Goal: Information Seeking & Learning: Check status

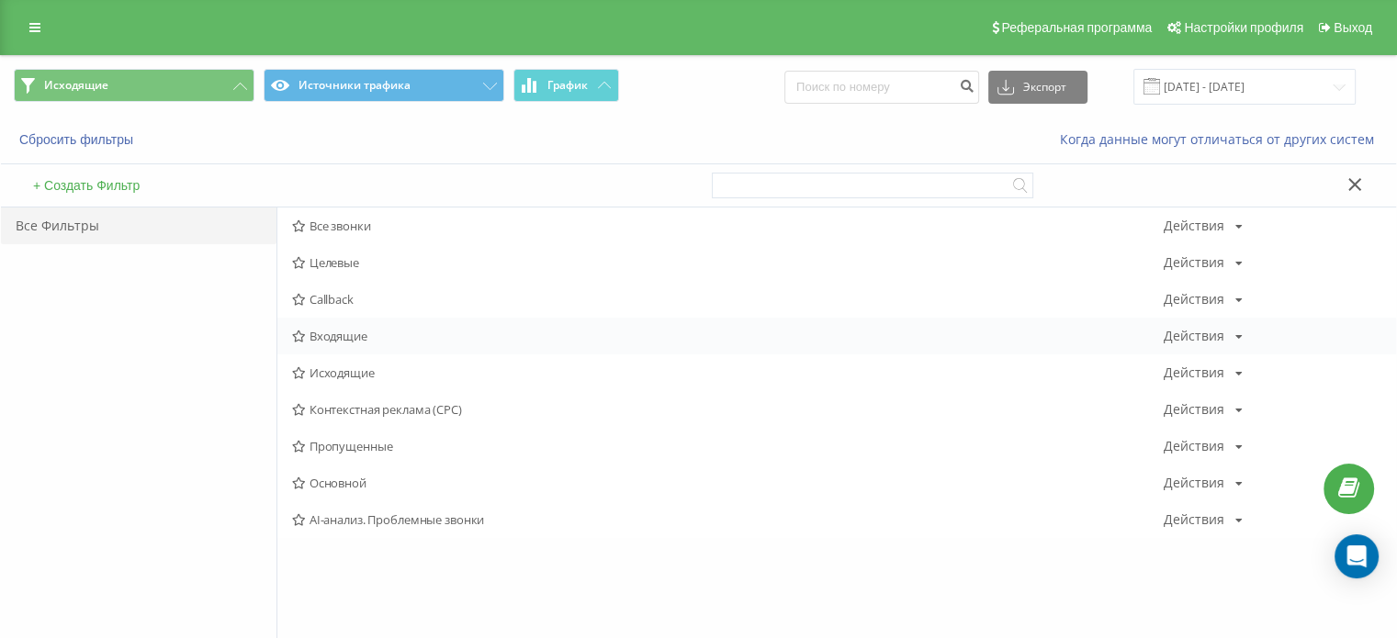
click at [345, 341] on span "Входящие" at bounding box center [727, 336] width 871 height 13
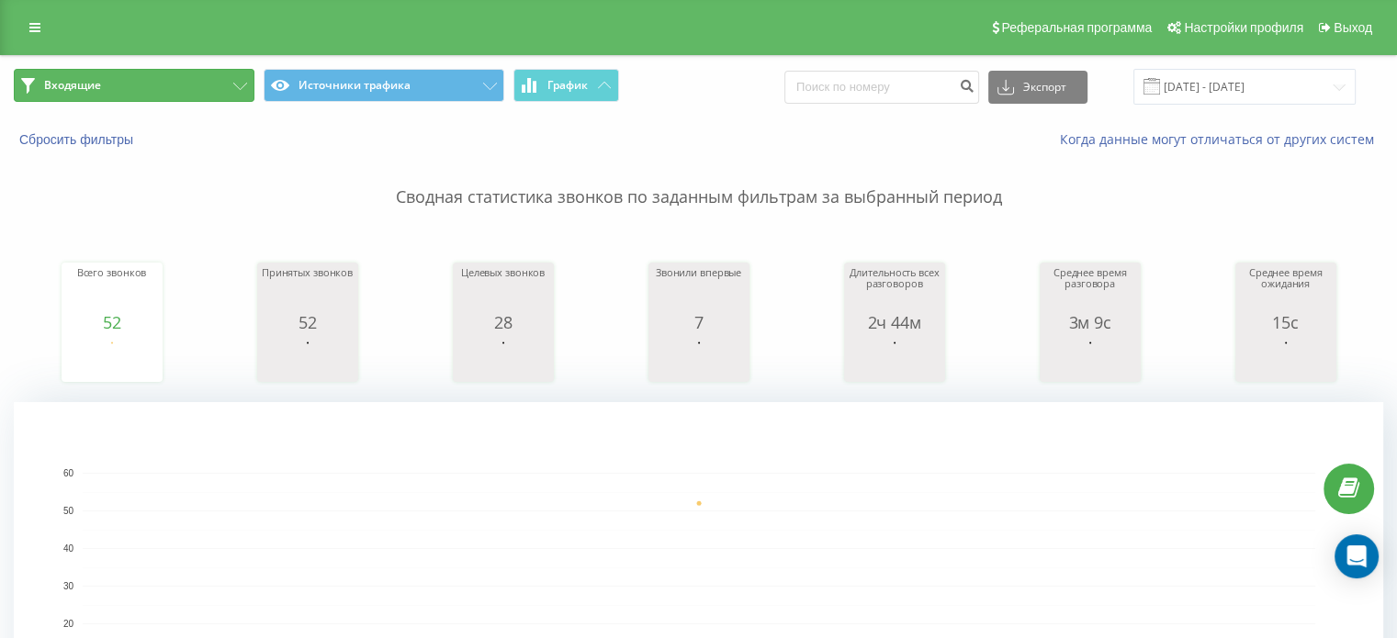
click at [174, 91] on button "Входящие" at bounding box center [134, 85] width 241 height 33
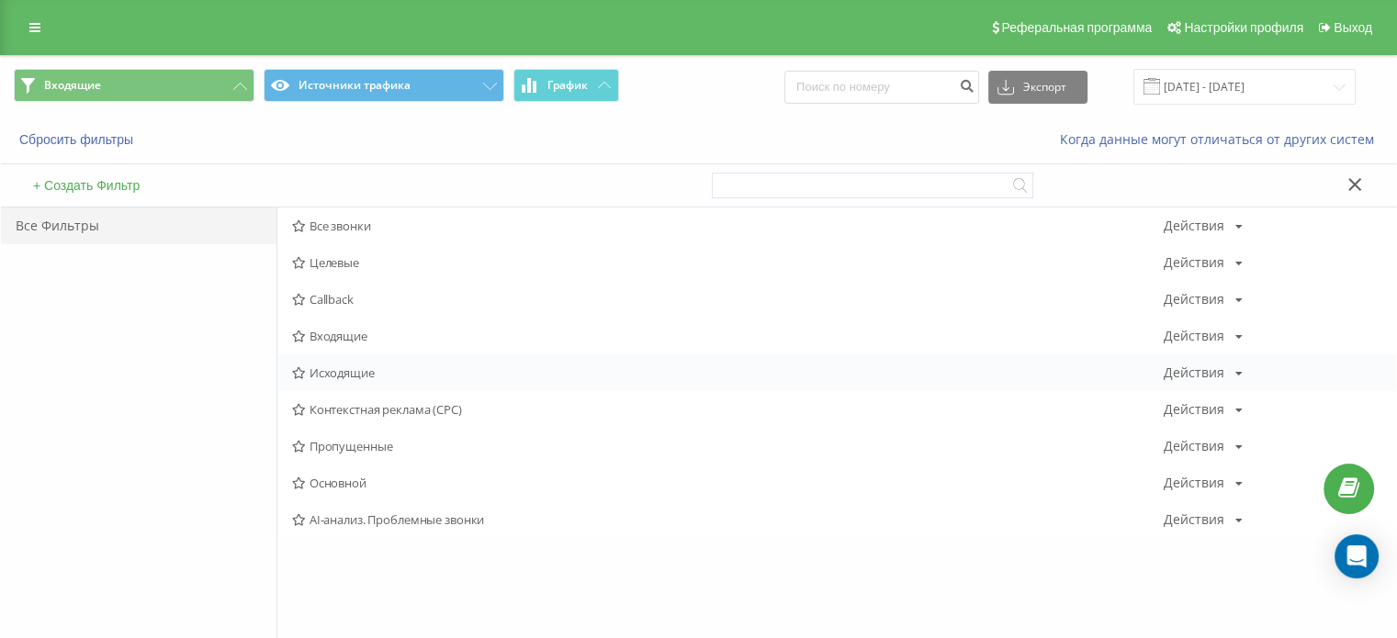
click at [352, 377] on span "Исходящие" at bounding box center [727, 372] width 871 height 13
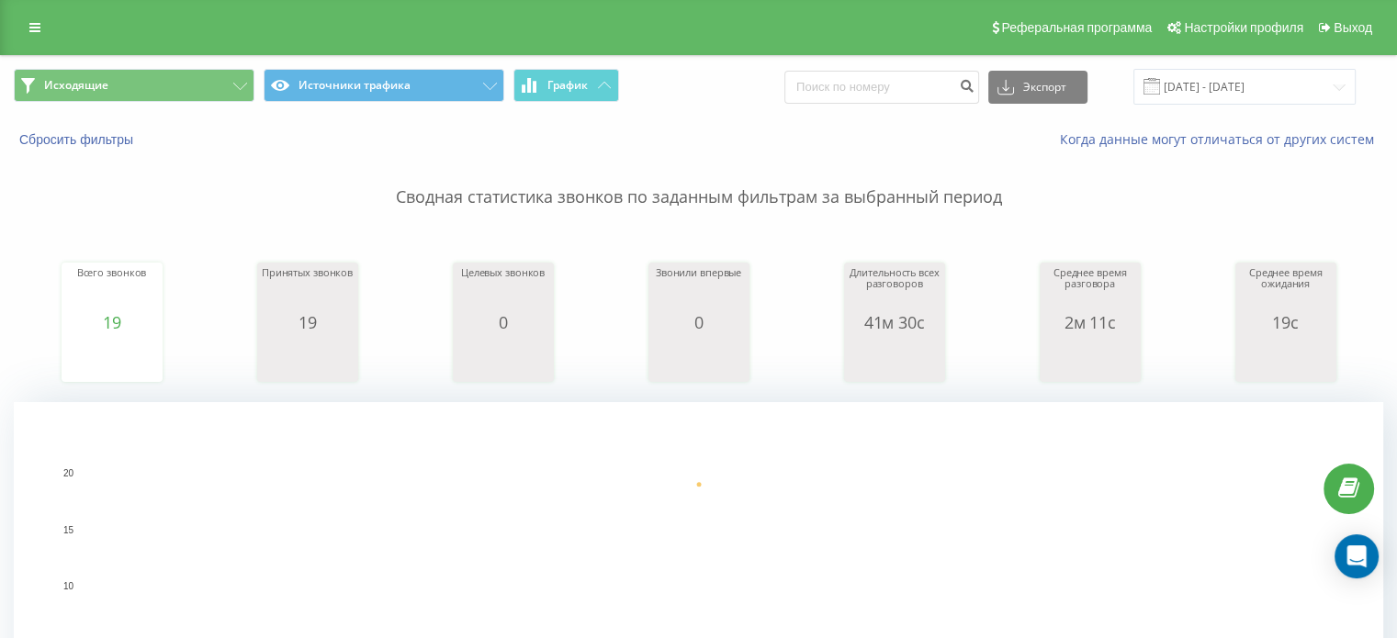
click at [145, 102] on span "Исходящие Источники трафика График" at bounding box center [349, 87] width 671 height 36
click at [253, 100] on span "Исходящие Источники трафика График" at bounding box center [349, 87] width 671 height 36
click at [253, 99] on span "Исходящие Источники трафика График" at bounding box center [349, 87] width 671 height 36
click at [228, 88] on button "Исходящие" at bounding box center [134, 85] width 241 height 33
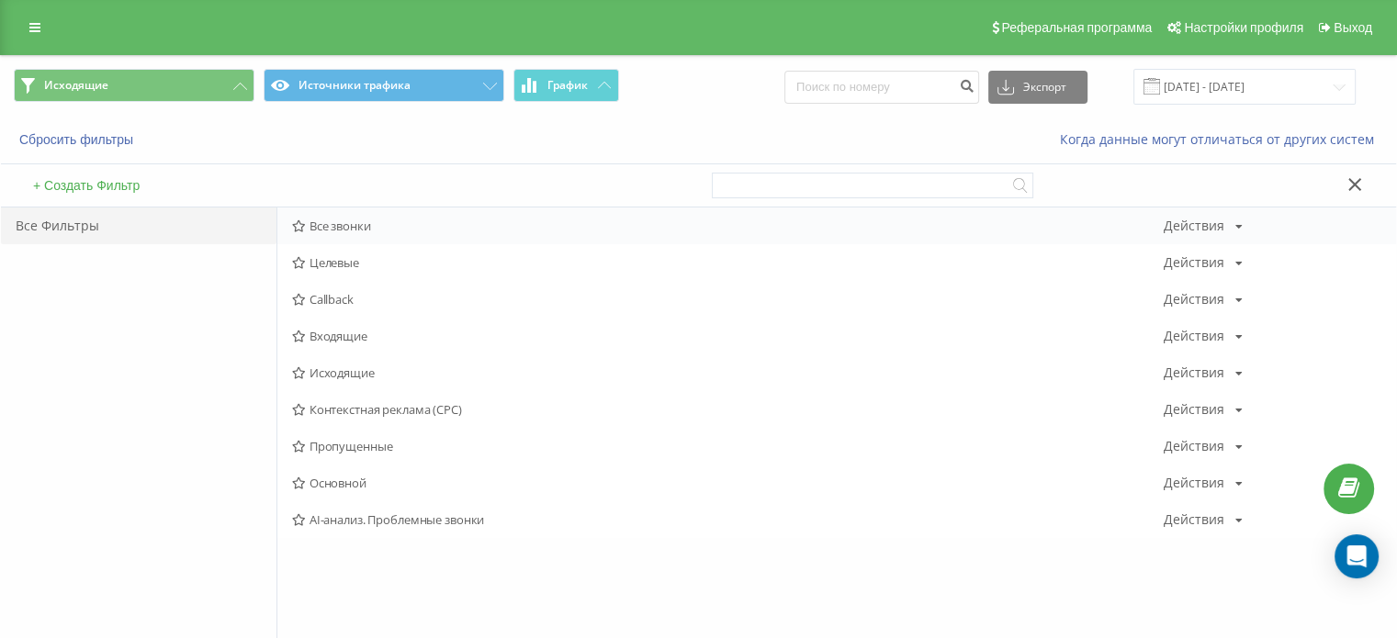
click at [343, 219] on span "Все звонки" at bounding box center [727, 225] width 871 height 13
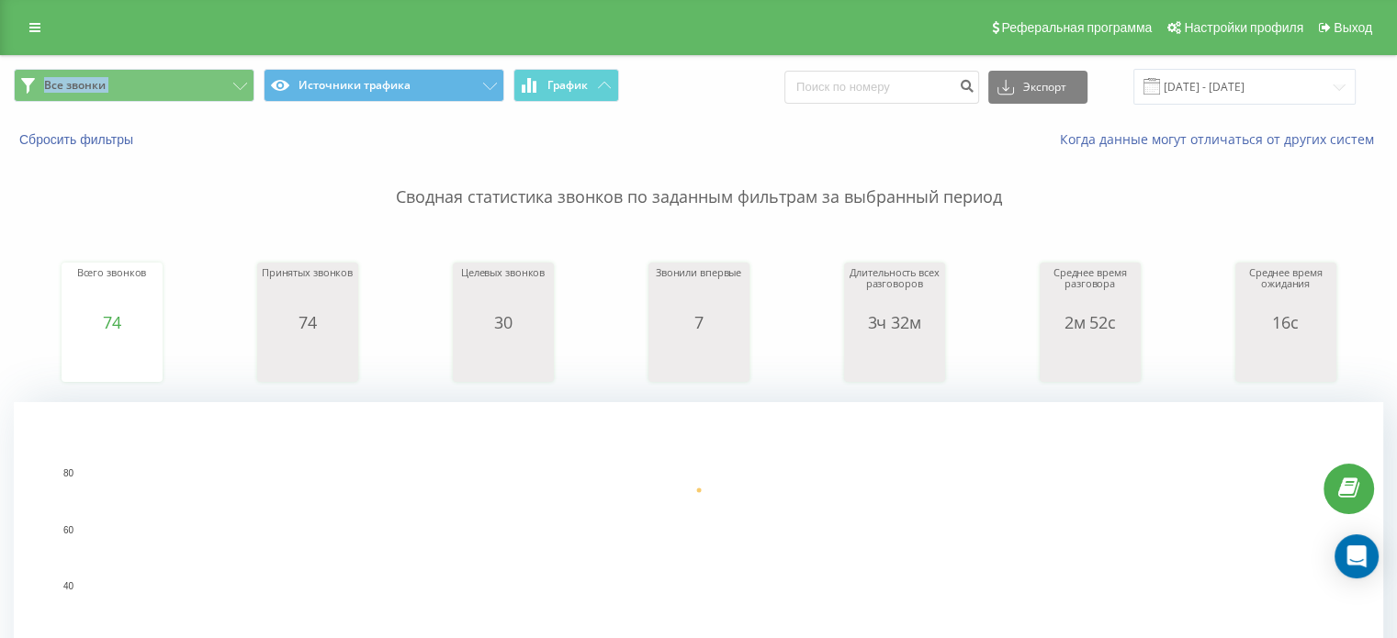
click at [149, 63] on div "Все звонки Источники трафика График Экспорт .csv .xls .xlsx [DATE] - [DATE]" at bounding box center [698, 87] width 1395 height 62
click at [174, 97] on button "Все звонки" at bounding box center [134, 85] width 241 height 33
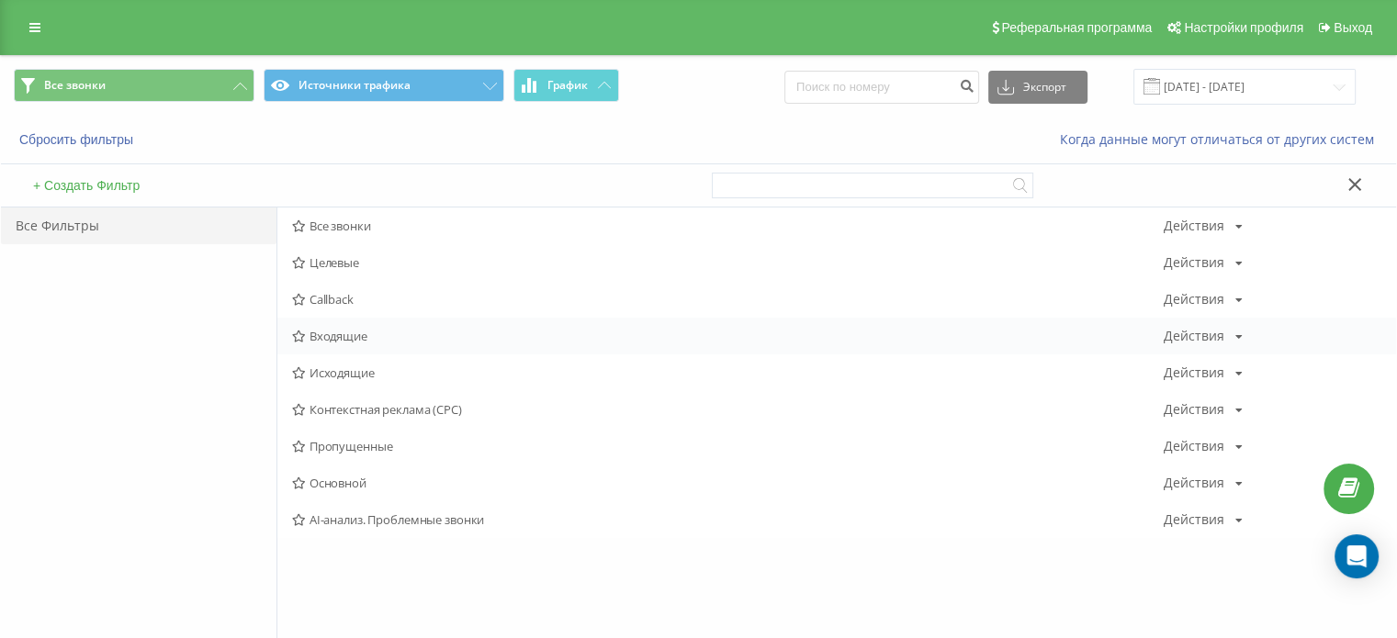
click at [356, 342] on span "Входящие" at bounding box center [727, 336] width 871 height 13
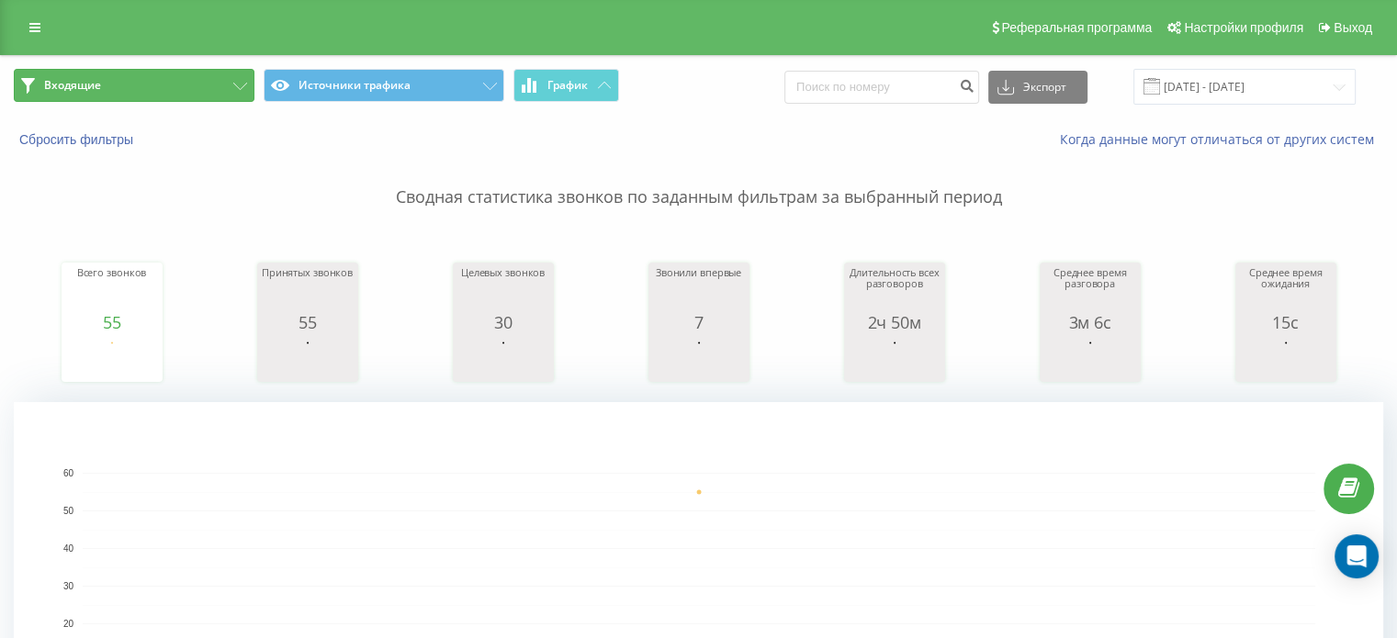
click at [152, 94] on button "Входящие" at bounding box center [134, 85] width 241 height 33
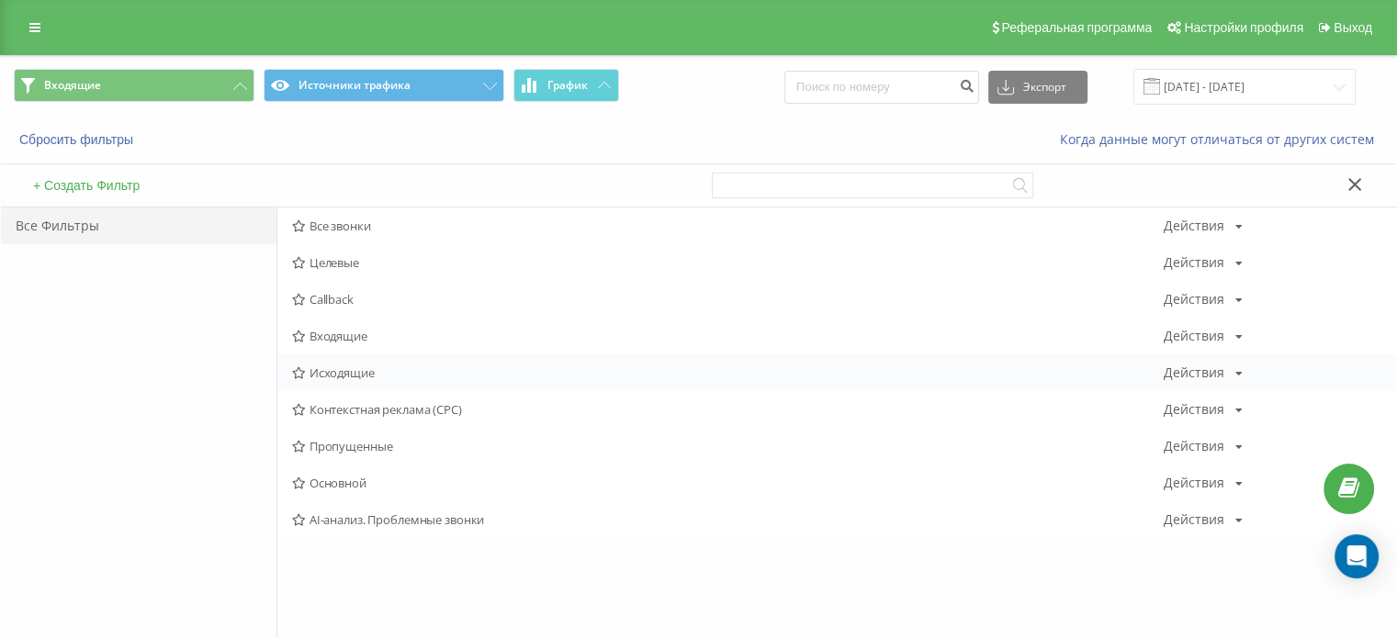
click at [362, 374] on span "Исходящие" at bounding box center [727, 372] width 871 height 13
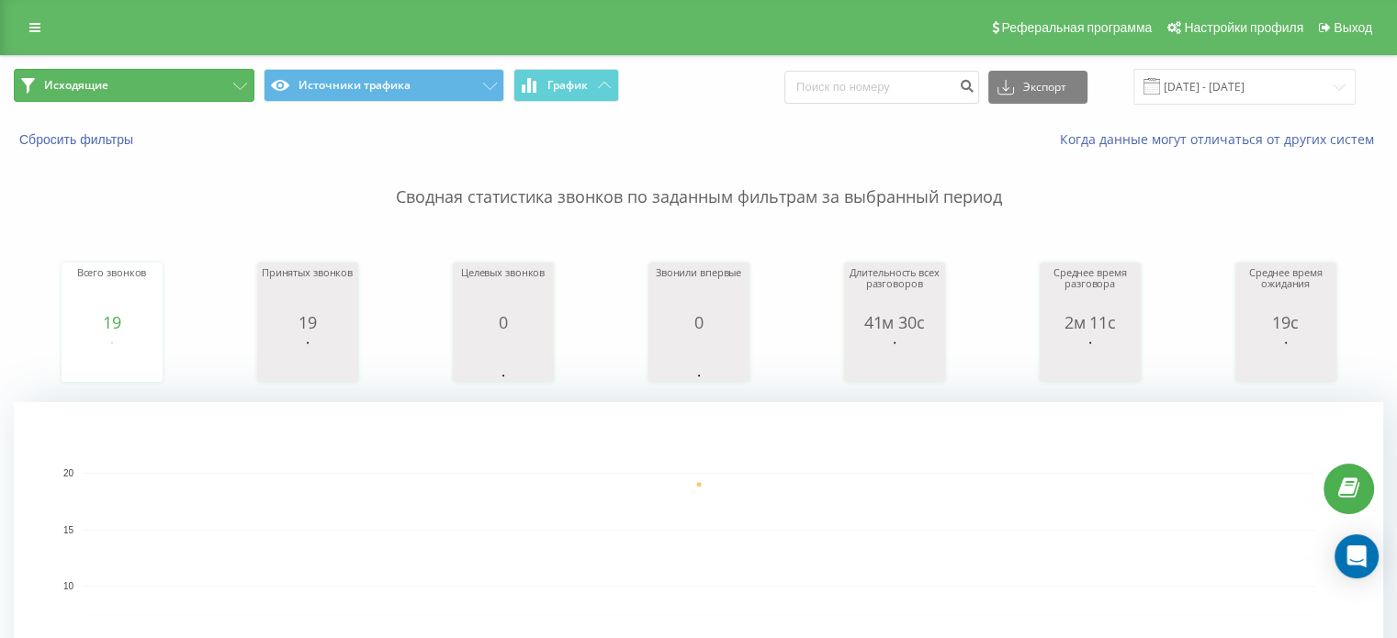
click at [179, 78] on button "Исходящие" at bounding box center [134, 85] width 241 height 33
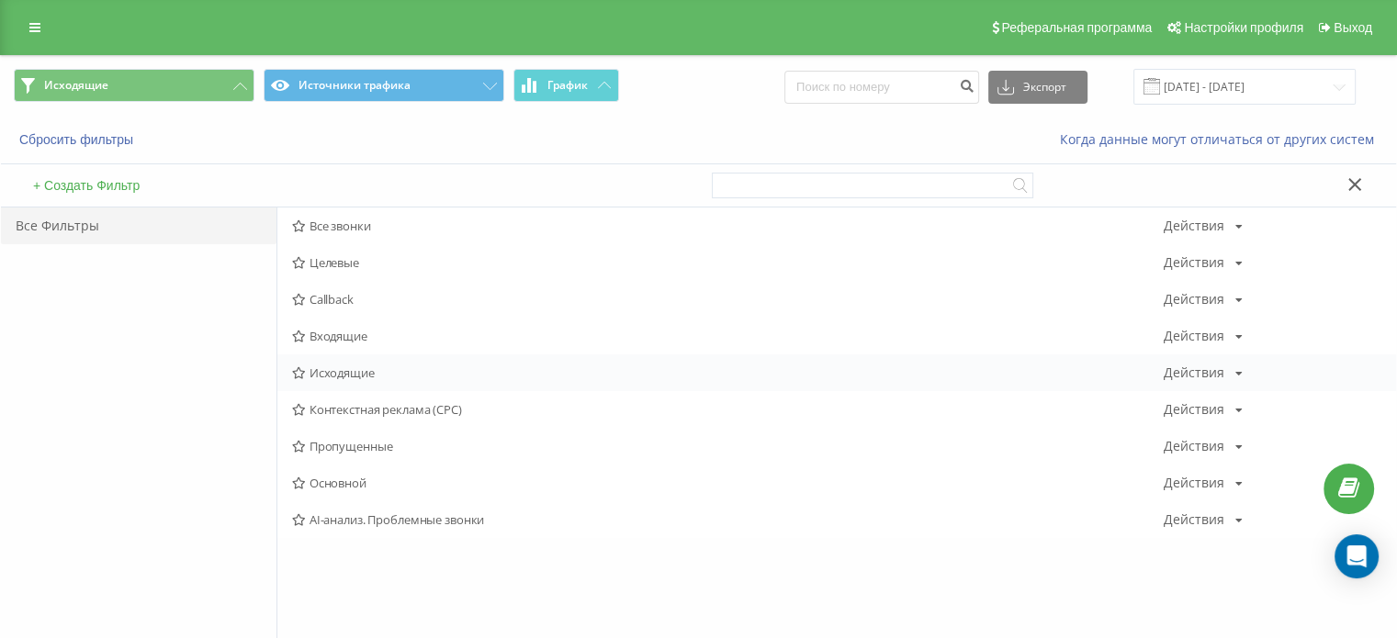
click at [354, 370] on span "Исходящие" at bounding box center [727, 372] width 871 height 13
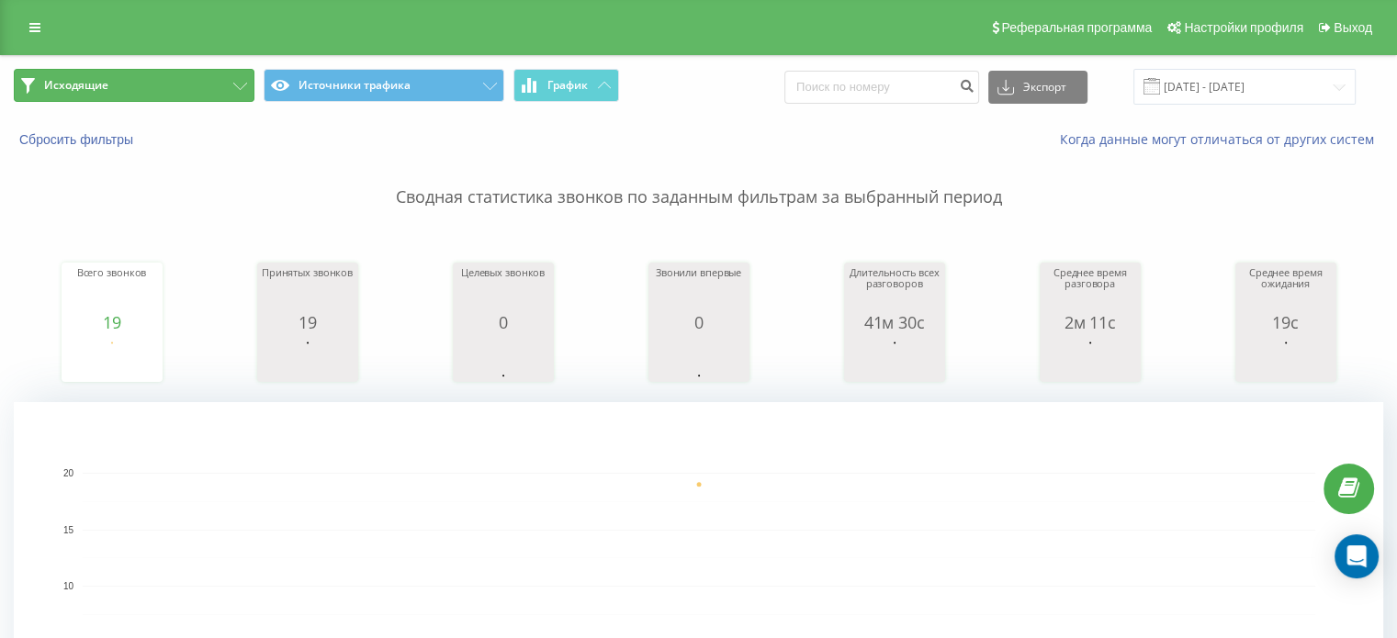
click at [187, 80] on button "Исходящие" at bounding box center [134, 85] width 241 height 33
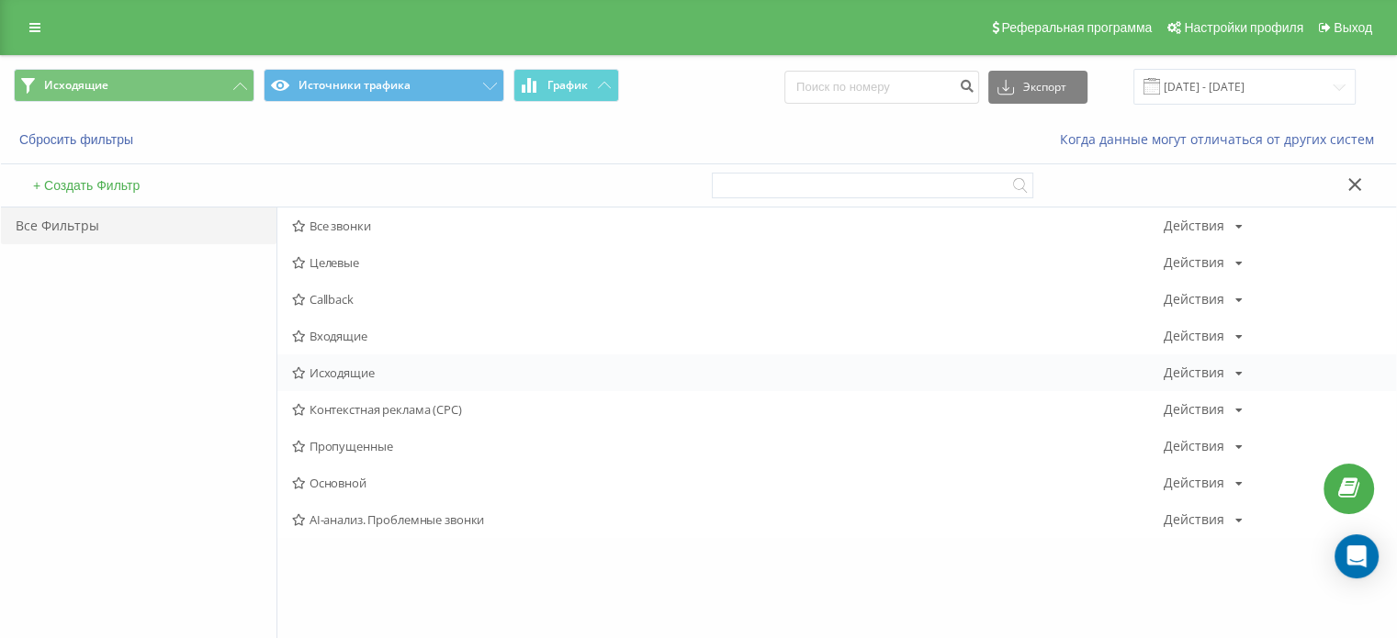
click at [371, 376] on span "Исходящие" at bounding box center [727, 372] width 871 height 13
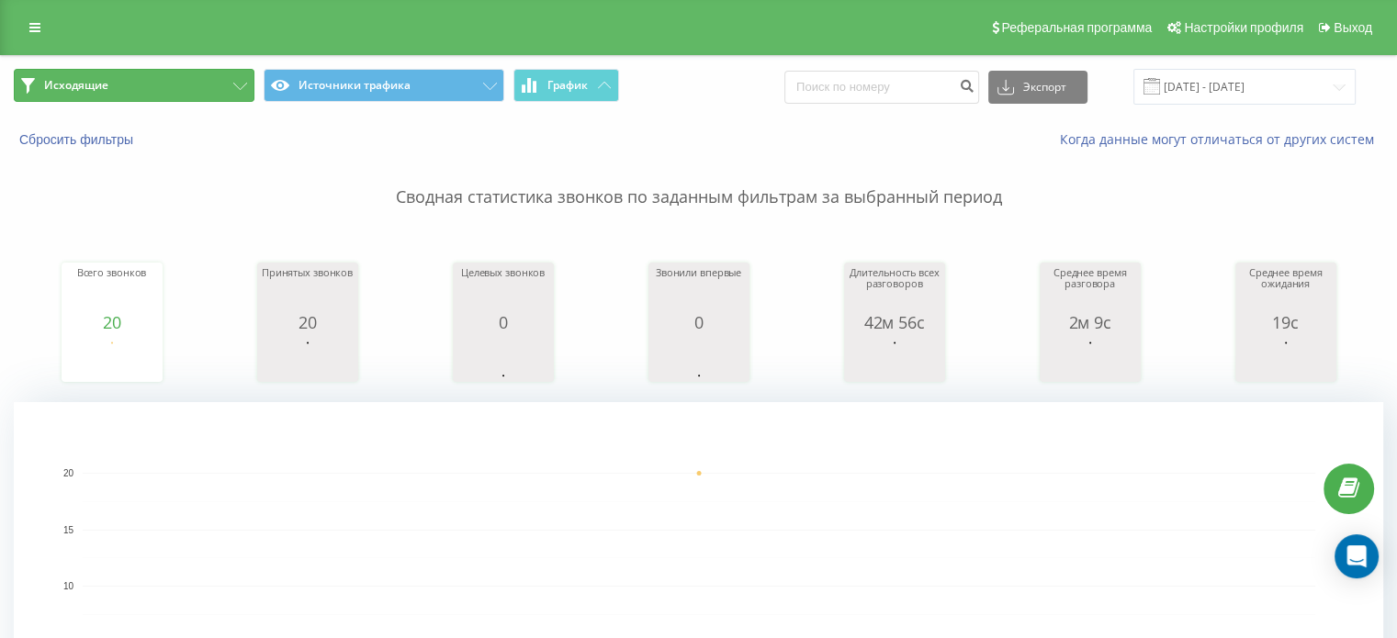
click at [183, 84] on button "Исходящие" at bounding box center [134, 85] width 241 height 33
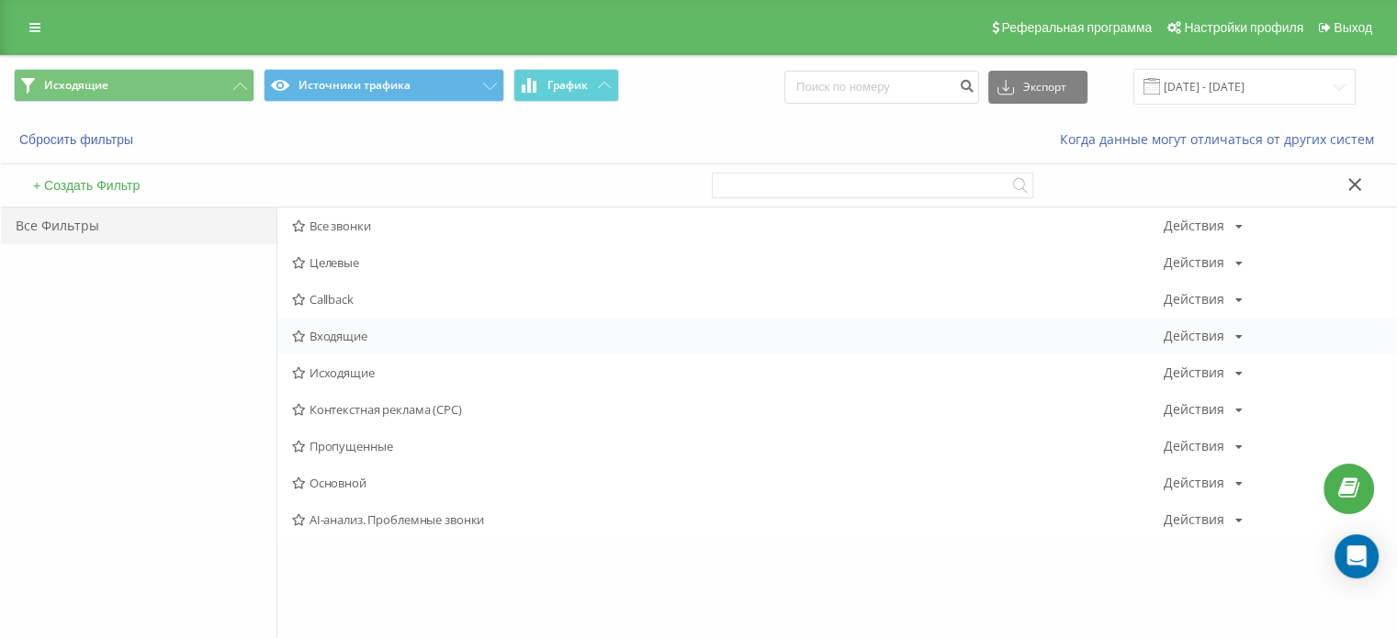
click at [347, 326] on div "Входящие Действия Редактировать Копировать Удалить По умолчанию Поделиться" at bounding box center [836, 336] width 1118 height 37
click at [344, 333] on span "Входящие" at bounding box center [727, 336] width 871 height 13
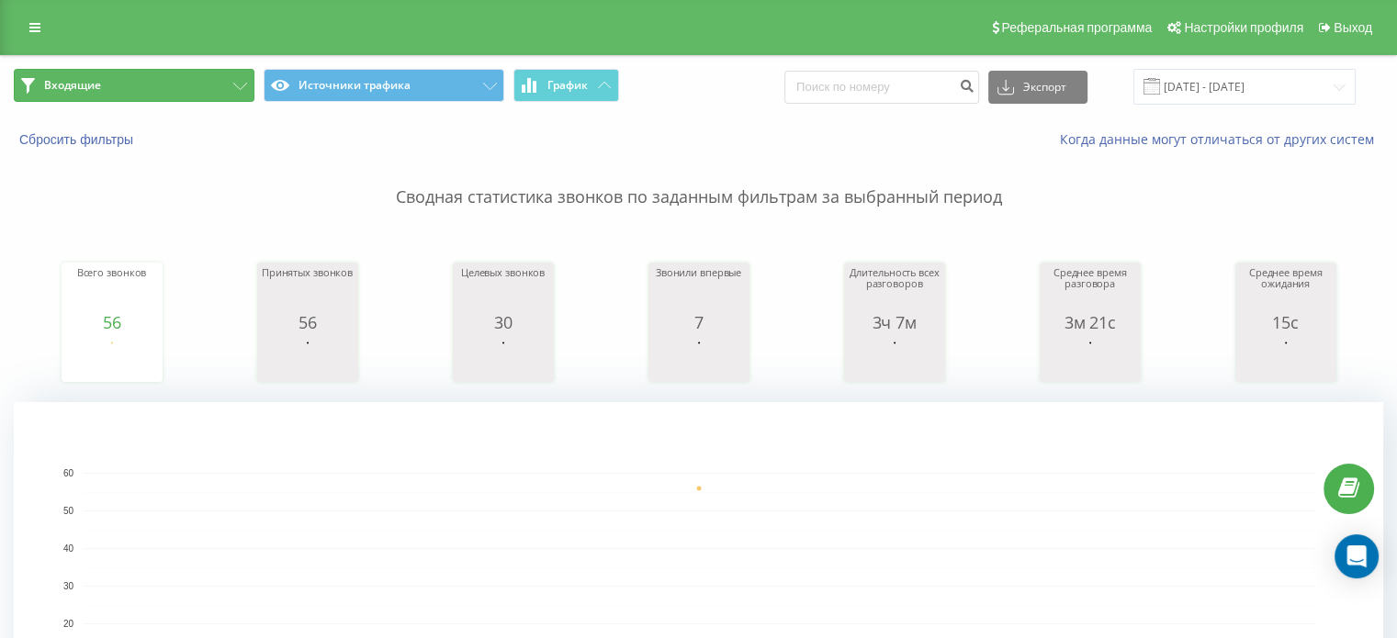
click at [216, 85] on button "Входящие" at bounding box center [134, 85] width 241 height 33
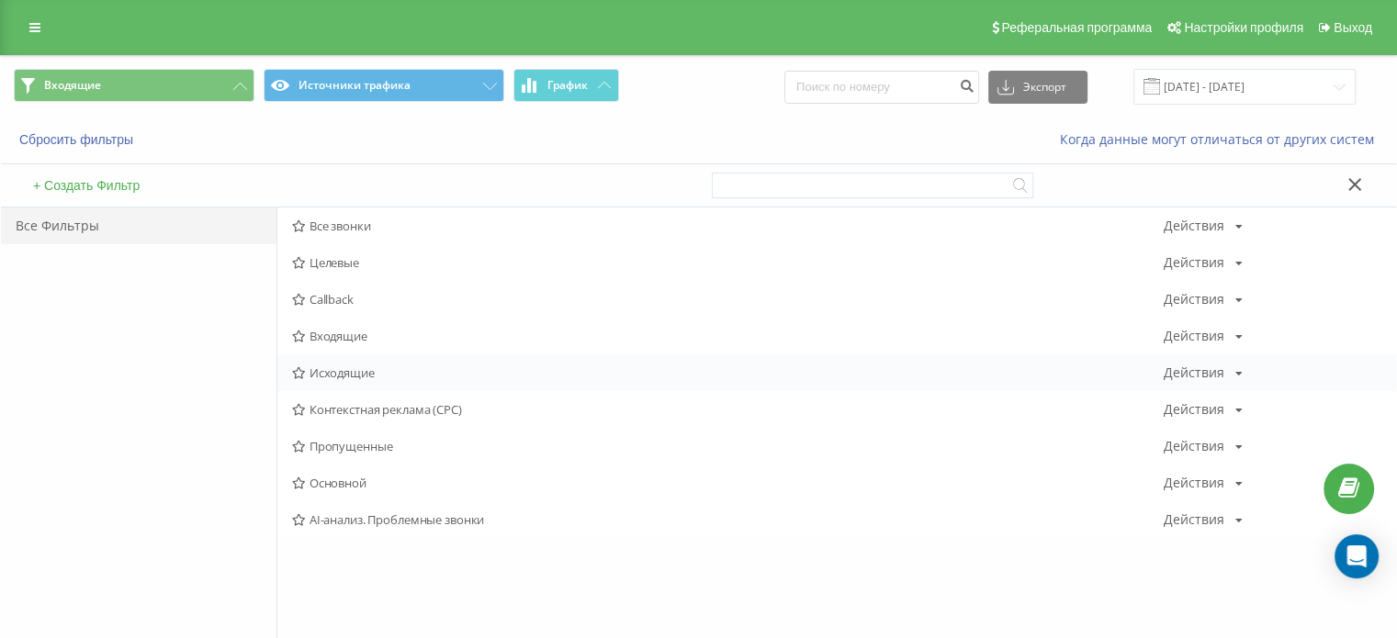
click at [378, 370] on span "Исходящие" at bounding box center [727, 372] width 871 height 13
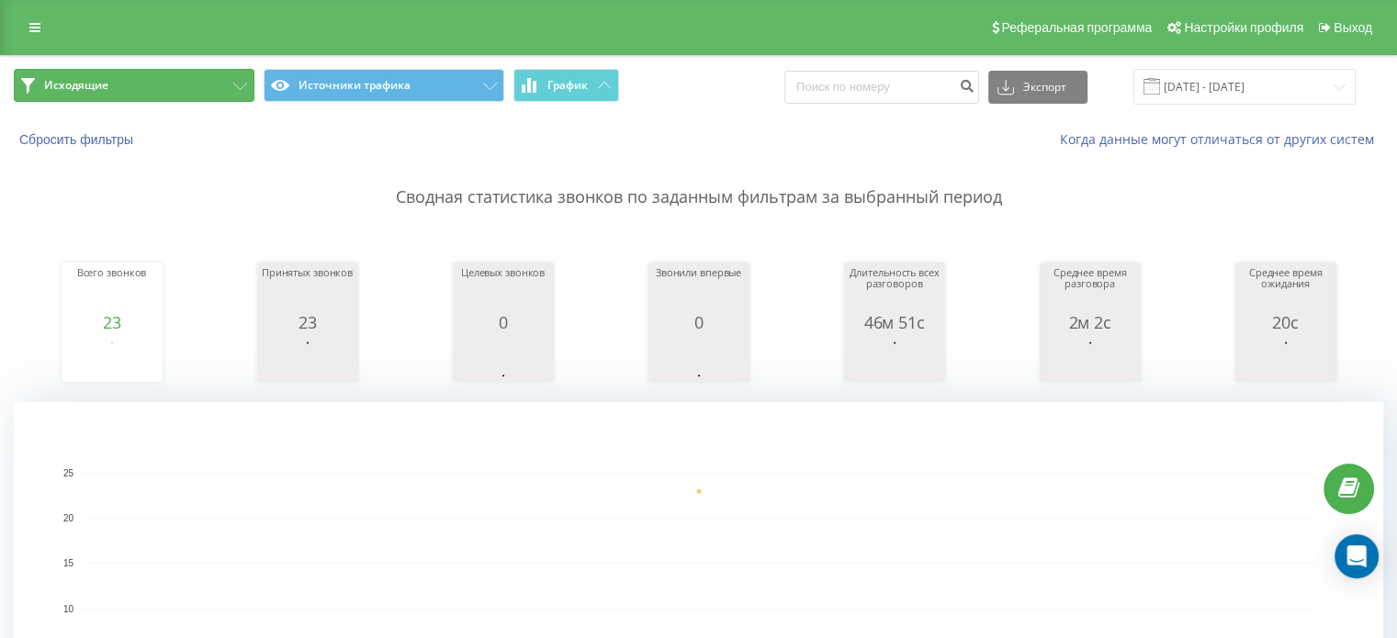
click at [116, 90] on button "Исходящие" at bounding box center [134, 85] width 241 height 33
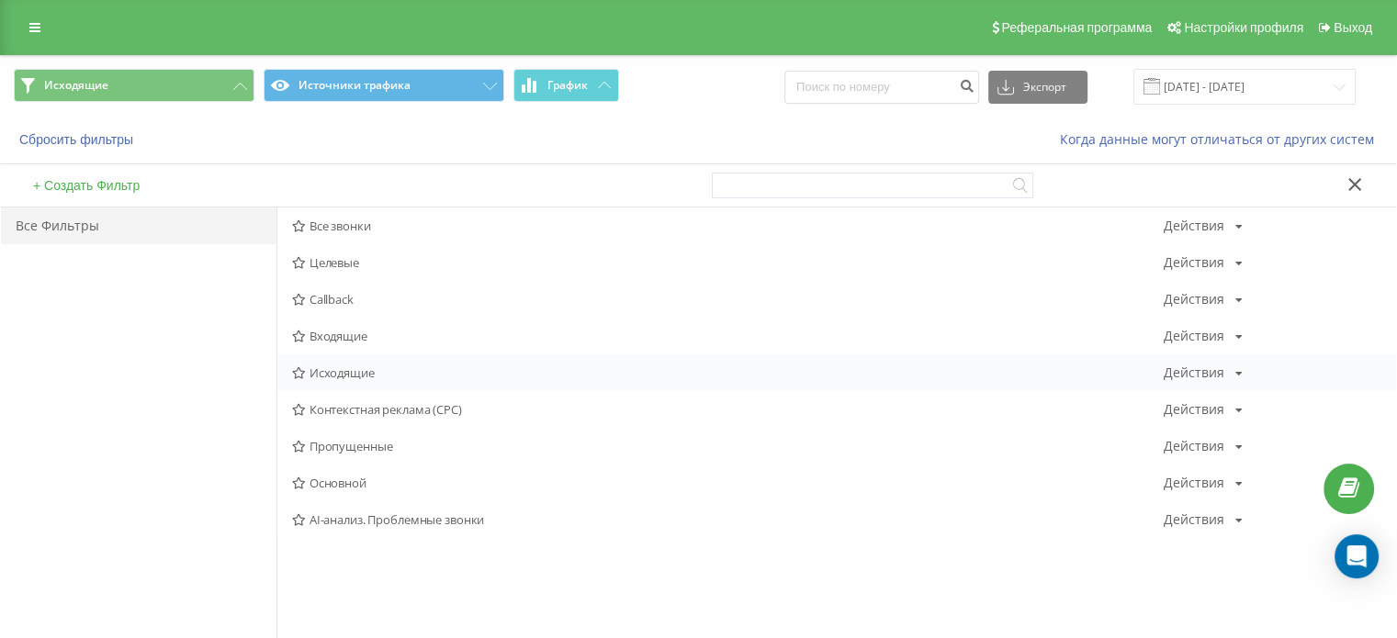
click at [342, 375] on span "Исходящие" at bounding box center [727, 372] width 871 height 13
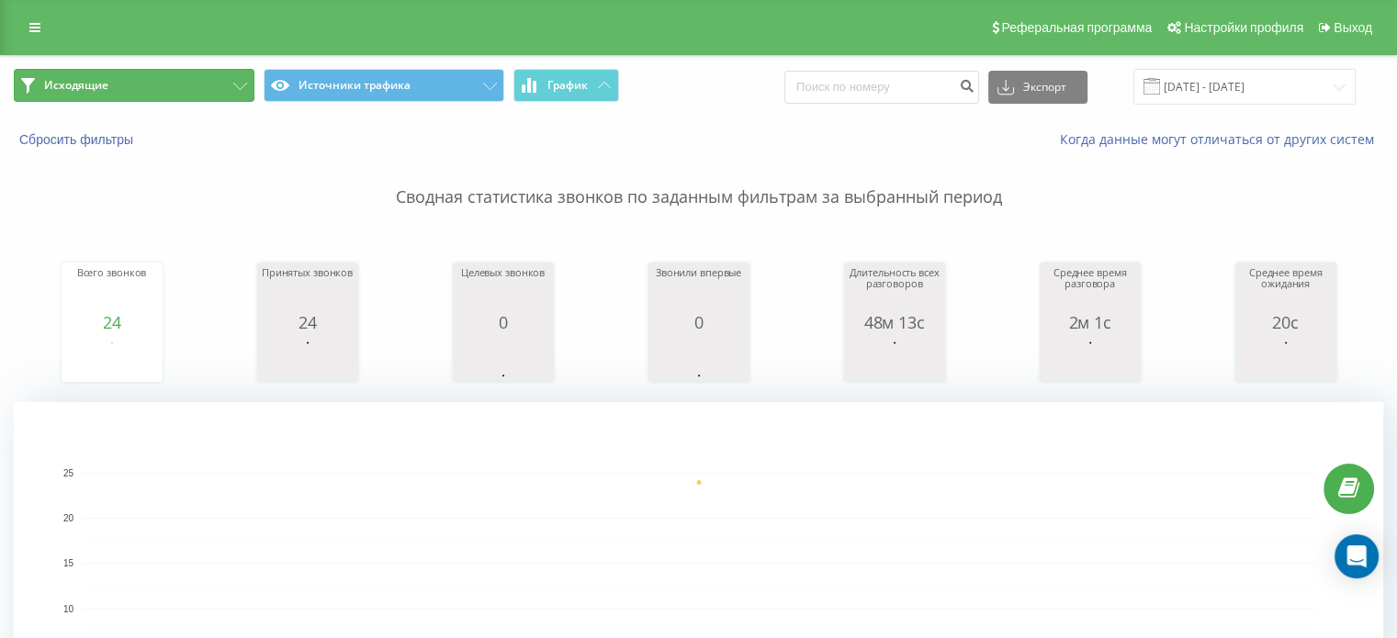
click at [177, 81] on button "Исходящие" at bounding box center [134, 85] width 241 height 33
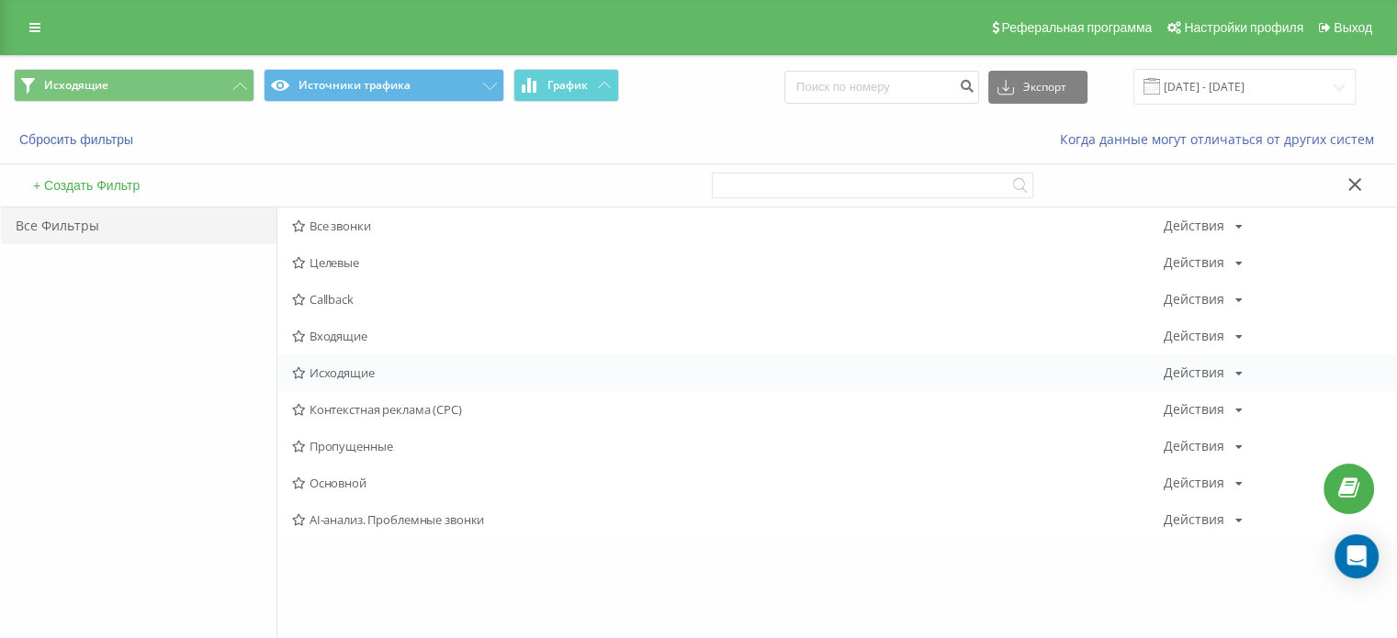
click at [354, 369] on span "Исходящие" at bounding box center [727, 372] width 871 height 13
